Goal: Information Seeking & Learning: Learn about a topic

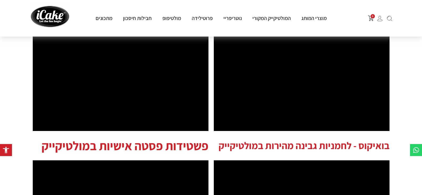
scroll to position [43, 0]
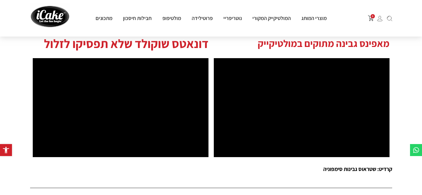
drag, startPoint x: 426, startPoint y: 34, endPoint x: 425, endPoint y: 88, distance: 53.8
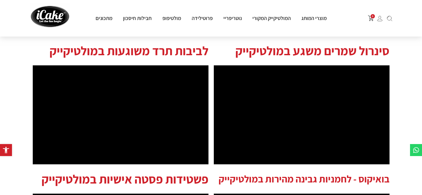
scroll to position [20, 0]
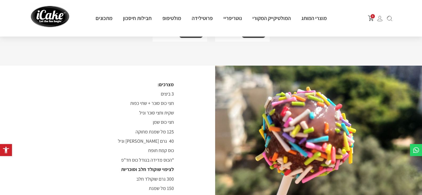
scroll to position [265, 0]
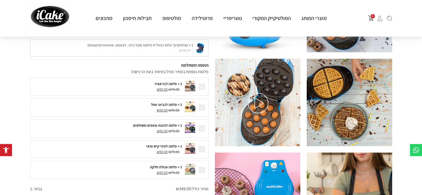
drag, startPoint x: 0, startPoint y: 0, endPoint x: 423, endPoint y: 38, distance: 425.1
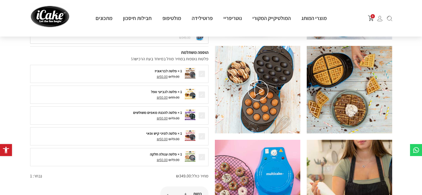
click at [258, 104] on img at bounding box center [258, 89] width 86 height 87
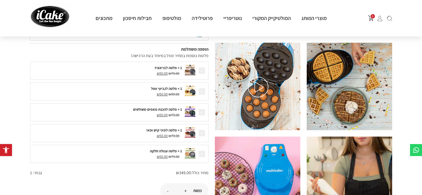
scroll to position [77, 0]
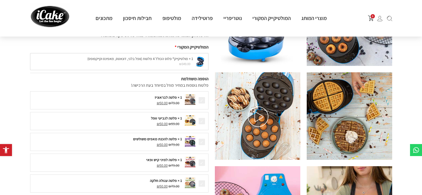
click at [225, 79] on img at bounding box center [258, 115] width 86 height 87
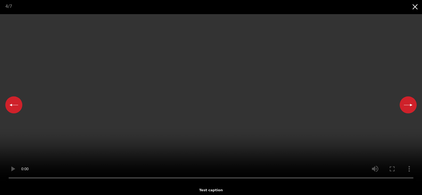
click at [419, 7] on button "Close gallery" at bounding box center [415, 6] width 13 height 13
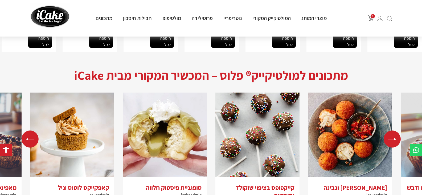
scroll to position [920, 0]
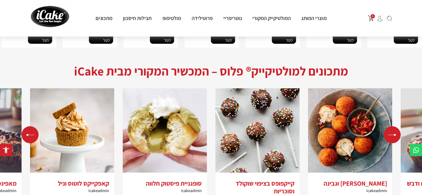
click at [390, 129] on div "Next slide" at bounding box center [392, 134] width 17 height 17
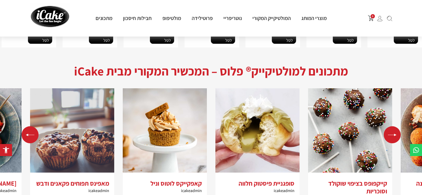
click at [390, 129] on div "Next slide" at bounding box center [392, 134] width 17 height 17
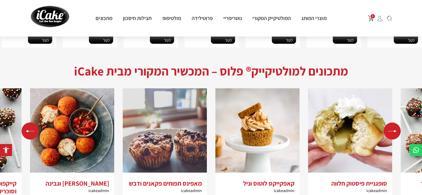
click at [390, 129] on div "Next slide" at bounding box center [392, 130] width 17 height 17
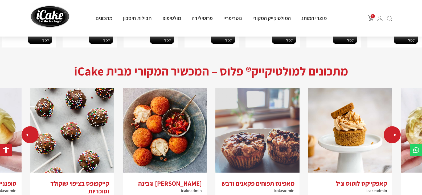
click at [390, 129] on div "Next slide" at bounding box center [392, 134] width 17 height 17
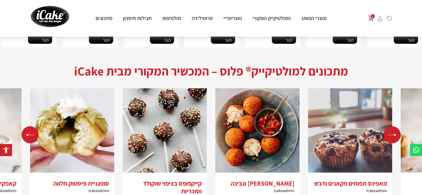
click at [390, 129] on div "Next slide" at bounding box center [392, 134] width 17 height 17
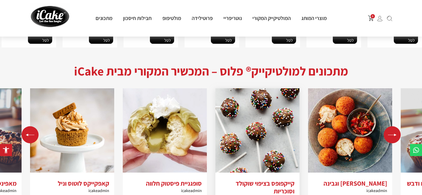
click at [261, 133] on img "2 / 5" at bounding box center [258, 130] width 84 height 84
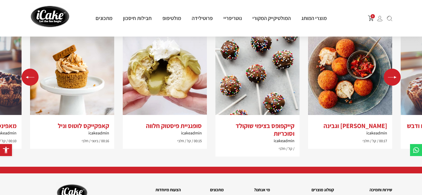
scroll to position [1075, 0]
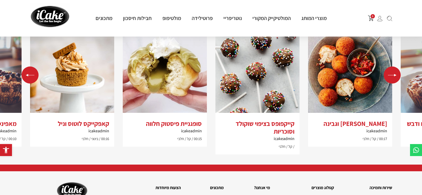
click at [34, 66] on div "Previous slide" at bounding box center [30, 74] width 17 height 17
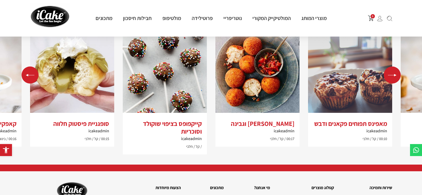
click at [34, 66] on div "Previous slide" at bounding box center [30, 74] width 17 height 17
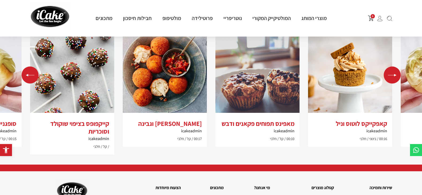
click at [34, 66] on div "Previous slide" at bounding box center [30, 74] width 17 height 17
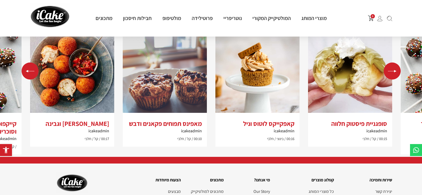
click at [34, 66] on div "Previous slide" at bounding box center [30, 70] width 17 height 17
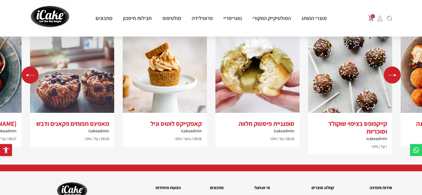
click at [34, 66] on div "Previous slide" at bounding box center [30, 74] width 17 height 17
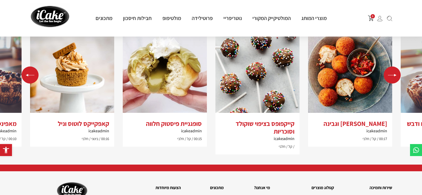
click at [34, 66] on div "Previous slide" at bounding box center [30, 74] width 17 height 17
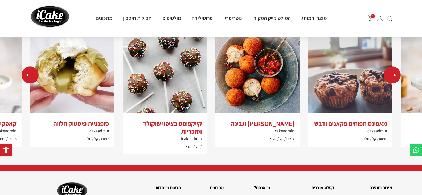
click at [34, 66] on div "Previous slide" at bounding box center [30, 74] width 17 height 17
